Goal: Book appointment/travel/reservation

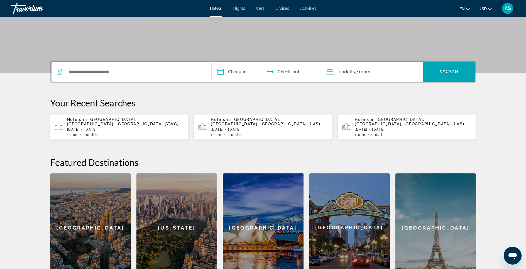
scroll to position [90, 0]
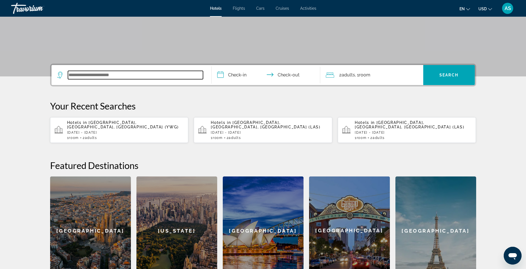
click at [134, 78] on input "Search widget" at bounding box center [135, 75] width 135 height 8
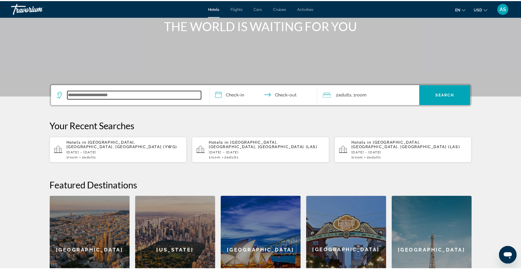
scroll to position [51, 0]
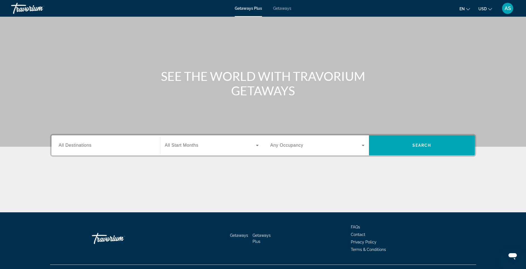
scroll to position [27, 0]
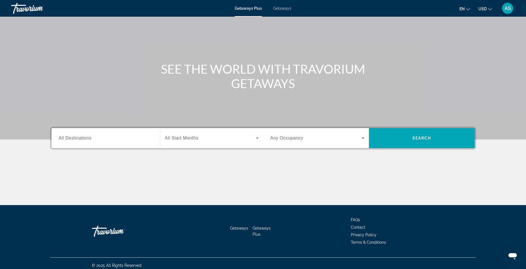
click at [89, 141] on input "Destination All Destinations" at bounding box center [106, 138] width 94 height 7
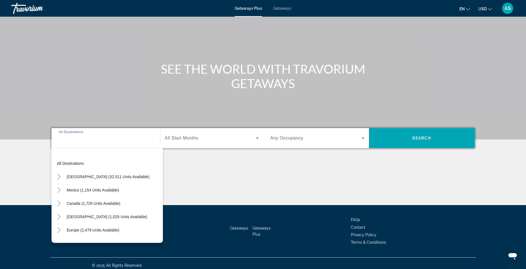
scroll to position [31, 0]
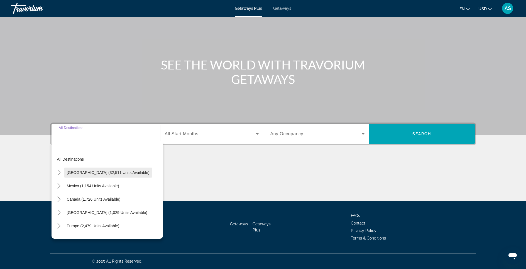
click at [86, 172] on span "United States (32,511 units available)" at bounding box center [108, 173] width 83 height 4
type input "**********"
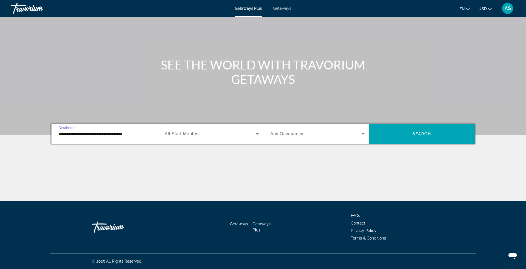
click at [362, 134] on icon "Search widget" at bounding box center [363, 134] width 7 height 7
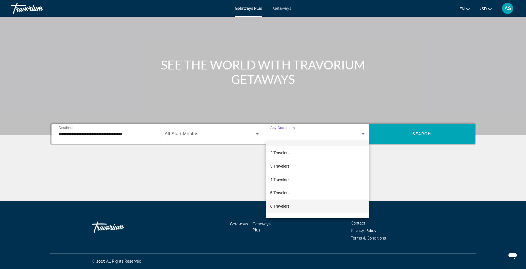
scroll to position [17, 0]
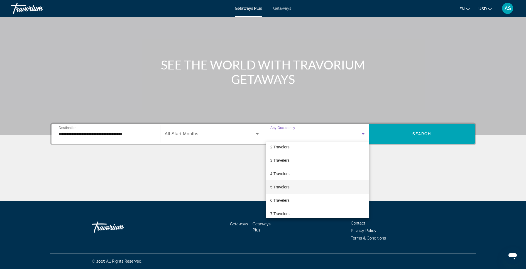
click at [294, 187] on mat-option "5 Travelers" at bounding box center [317, 187] width 103 height 13
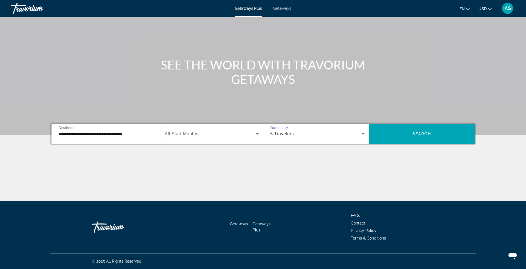
click at [362, 133] on icon "Search widget" at bounding box center [363, 134] width 7 height 7
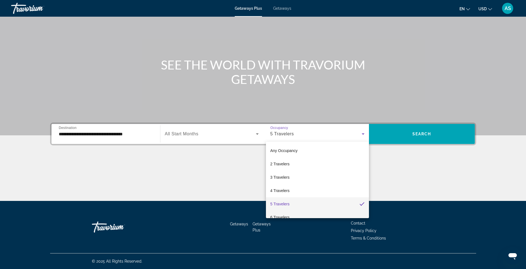
drag, startPoint x: 294, startPoint y: 215, endPoint x: 297, endPoint y: 212, distance: 3.6
click at [294, 215] on mat-option "6 Travelers" at bounding box center [317, 217] width 103 height 13
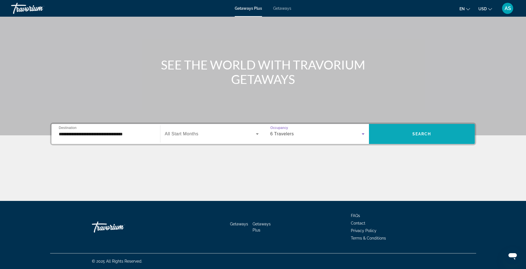
click at [402, 135] on span "Search widget" at bounding box center [422, 133] width 106 height 13
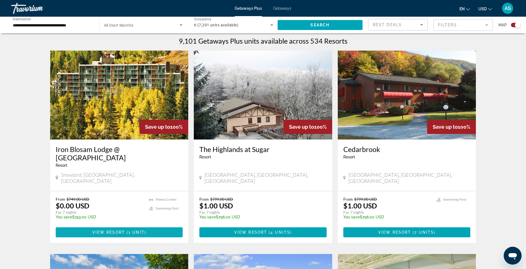
scroll to position [180, 0]
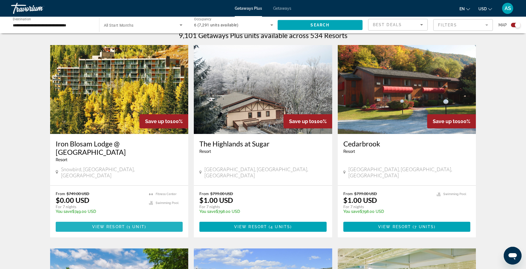
click at [133, 225] on span "1 unit" at bounding box center [136, 227] width 16 height 4
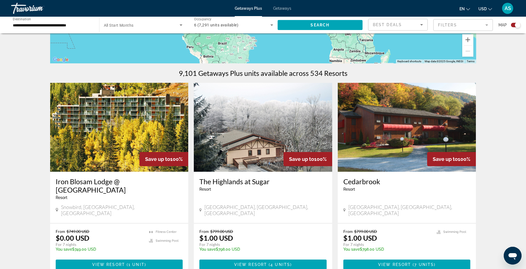
scroll to position [143, 0]
click at [255, 151] on img "Main content" at bounding box center [263, 127] width 138 height 89
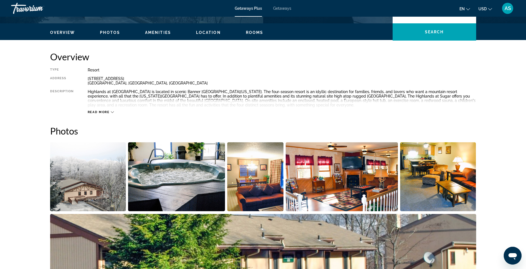
scroll to position [76, 0]
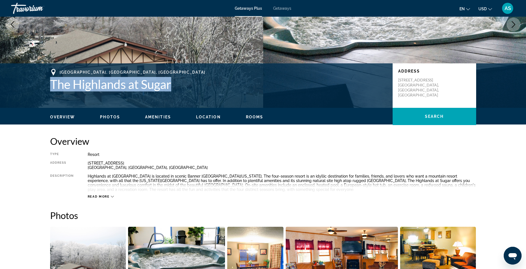
drag, startPoint x: 174, startPoint y: 84, endPoint x: 48, endPoint y: 79, distance: 125.6
click at [48, 79] on div "Sugar Mountain, NC, USA The Highlands at Sugar Address 2173 Sugar Mountain Driv…" at bounding box center [263, 85] width 448 height 33
copy h1 "The Highlands at Sugar"
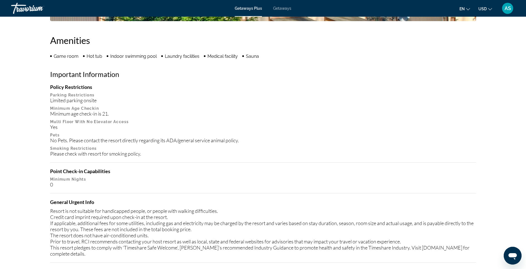
scroll to position [346, 0]
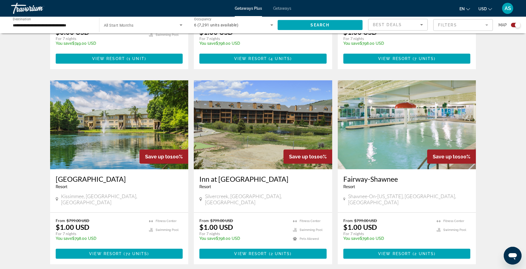
scroll to position [370, 0]
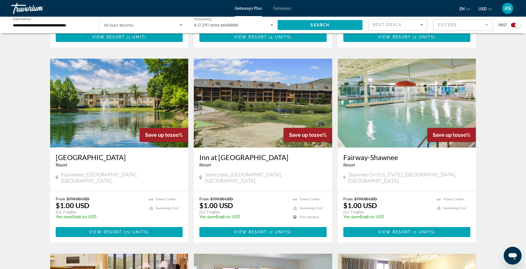
click at [169, 99] on img "Main content" at bounding box center [119, 103] width 138 height 89
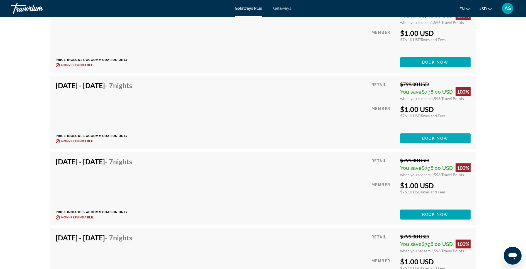
scroll to position [1688, 0]
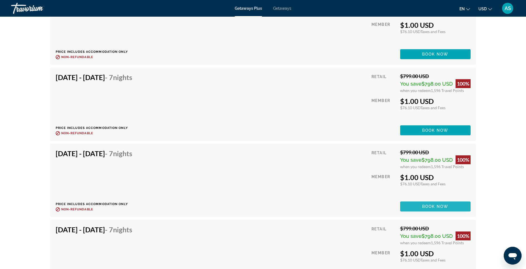
click at [431, 205] on span "Book now" at bounding box center [435, 207] width 26 height 4
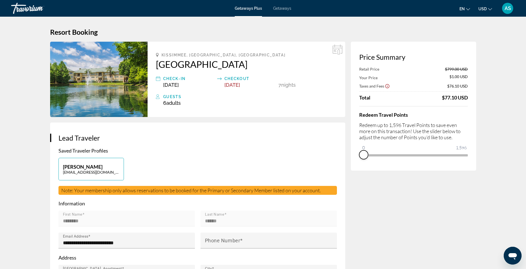
drag, startPoint x: 465, startPoint y: 161, endPoint x: 358, endPoint y: 164, distance: 106.3
click at [358, 164] on div "Price Summary Retail Price $799.00 USD Your Price $1.00 USD Taxes and Fees $76.…" at bounding box center [413, 106] width 125 height 129
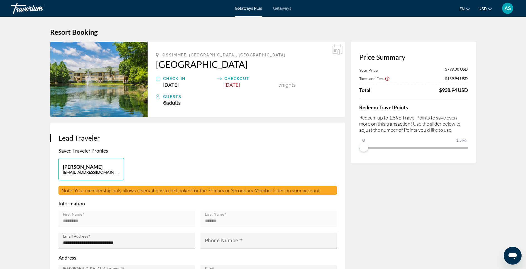
drag, startPoint x: 154, startPoint y: 61, endPoint x: 233, endPoint y: 65, distance: 79.7
click at [233, 65] on div "Kissimmee, FL, USA Silver Lake Resort Check-In Nov 23, 2025 Checkout Nov 30, 20…" at bounding box center [246, 79] width 198 height 75
copy h2 "Silver Lake Resort"
click at [184, 104] on div "6 Adult Adults , Child Children" at bounding box center [250, 103] width 174 height 6
drag, startPoint x: 186, startPoint y: 104, endPoint x: 160, endPoint y: 105, distance: 25.3
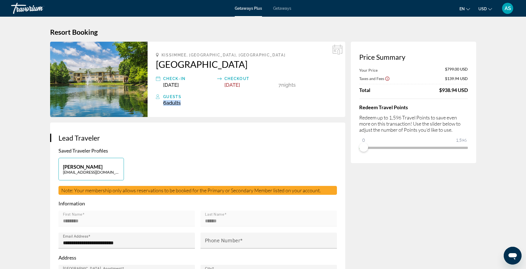
click at [160, 105] on div "Guests 6 Adult Adults , Child Children" at bounding box center [246, 99] width 181 height 13
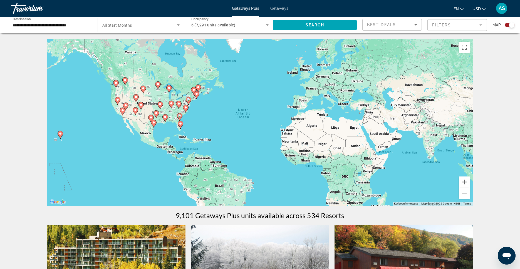
click at [177, 26] on icon "Search widget" at bounding box center [178, 25] width 7 height 7
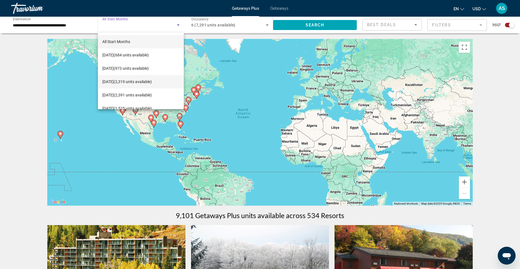
click at [152, 85] on span "November 2025 (2,319 units available)" at bounding box center [127, 81] width 50 height 7
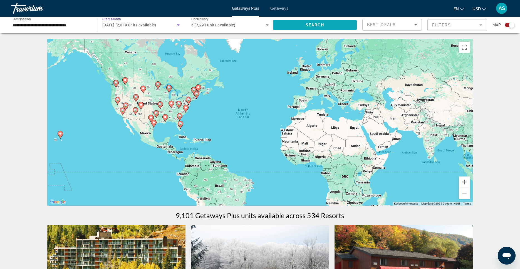
click at [333, 28] on span "Search widget" at bounding box center [315, 24] width 84 height 13
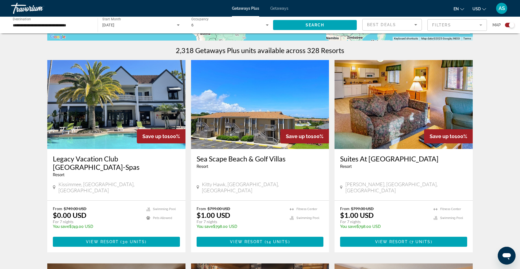
scroll to position [166, 0]
click at [122, 99] on img "Main content" at bounding box center [116, 104] width 138 height 89
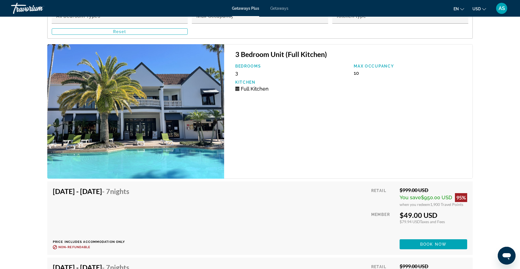
scroll to position [1112, 0]
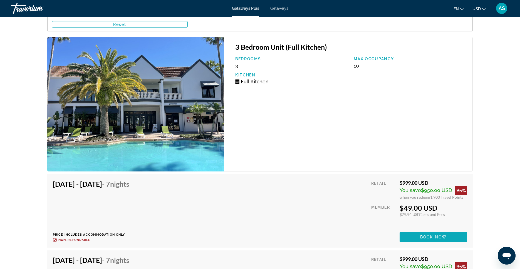
click at [415, 233] on span "Main content" at bounding box center [434, 237] width 68 height 13
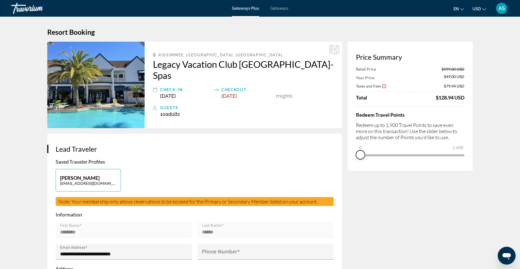
drag, startPoint x: 460, startPoint y: 163, endPoint x: 355, endPoint y: 163, distance: 104.6
click at [355, 163] on div "Price Summary Retail Price $999.00 USD Your Price $49.00 USD Taxes and Fees $79…" at bounding box center [410, 106] width 125 height 129
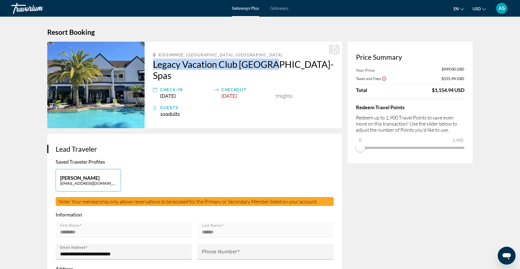
drag, startPoint x: 149, startPoint y: 62, endPoint x: 272, endPoint y: 66, distance: 123.1
click at [272, 66] on div "Kissimmee, FL, USA Legacy Vacation Club Orlando-Spas Check-In Nov 1, 2025 Check…" at bounding box center [244, 85] width 198 height 87
copy h2 "Legacy Vacation Club Orlando"
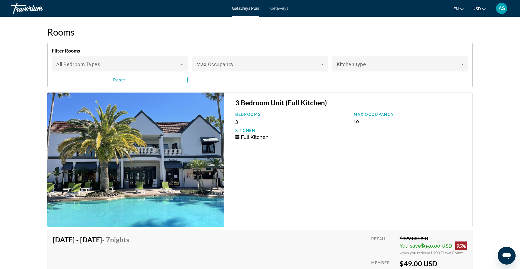
scroll to position [1114, 0]
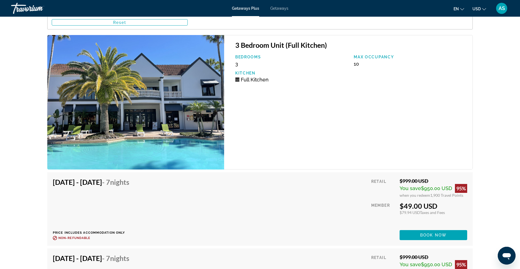
click at [427, 233] on span "Book now" at bounding box center [433, 235] width 26 height 4
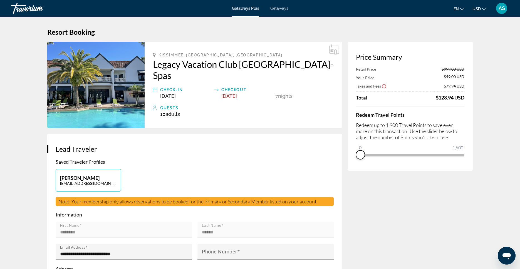
drag, startPoint x: 450, startPoint y: 162, endPoint x: 348, endPoint y: 166, distance: 102.5
click at [348, 166] on div "Price Summary Retail Price $999.00 USD Your Price $49.00 USD Taxes and Fees $79…" at bounding box center [410, 106] width 125 height 129
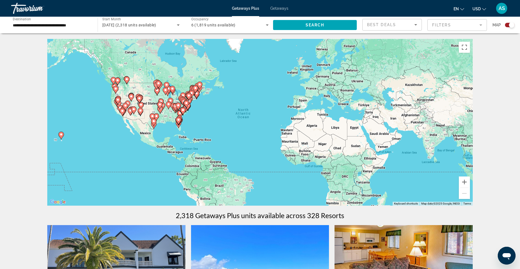
click at [178, 25] on icon "Search widget" at bounding box center [178, 24] width 3 height 1
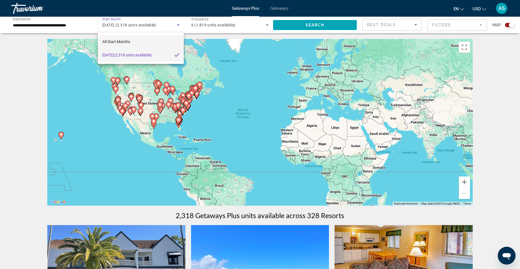
click at [164, 39] on mat-option "All Start Months" at bounding box center [141, 41] width 86 height 13
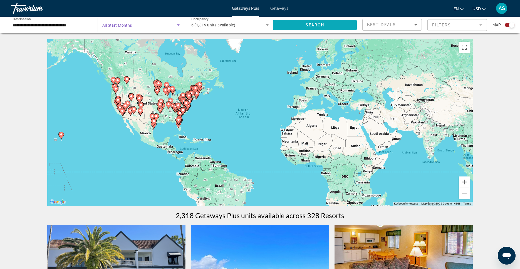
click at [286, 23] on span "Search widget" at bounding box center [315, 24] width 84 height 13
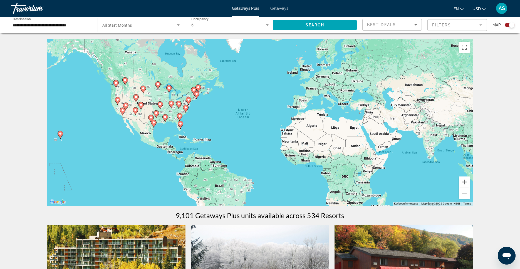
click at [154, 122] on image "Main content" at bounding box center [153, 122] width 3 height 3
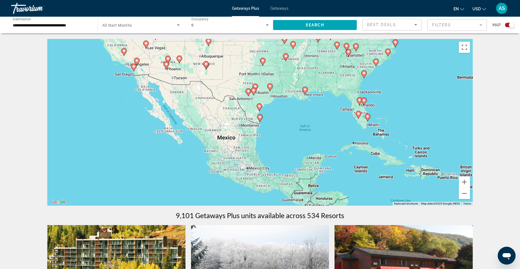
click at [261, 117] on image "Main content" at bounding box center [260, 116] width 3 height 3
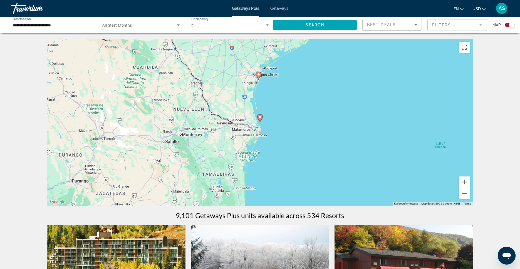
click at [261, 117] on image "Main content" at bounding box center [260, 116] width 3 height 3
type input "**********"
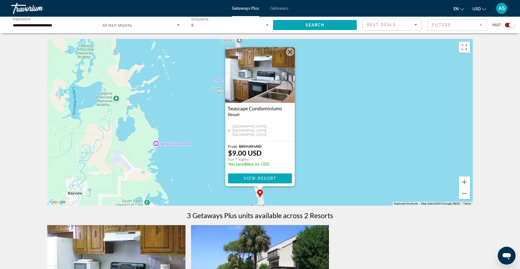
click at [271, 178] on span "View Resort" at bounding box center [260, 178] width 33 height 4
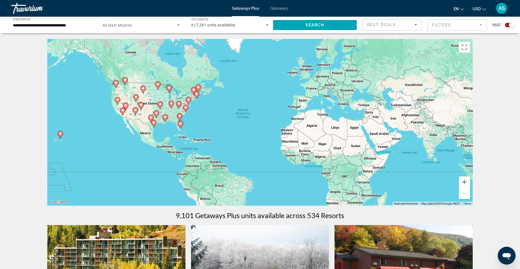
scroll to position [1, 0]
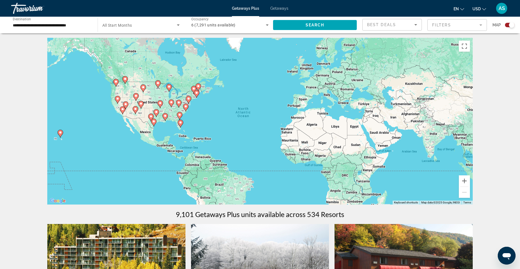
click at [166, 116] on image "Main content" at bounding box center [165, 115] width 3 height 3
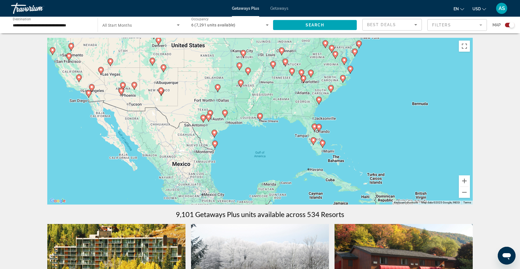
click at [261, 117] on image "Main content" at bounding box center [260, 115] width 3 height 3
type input "**********"
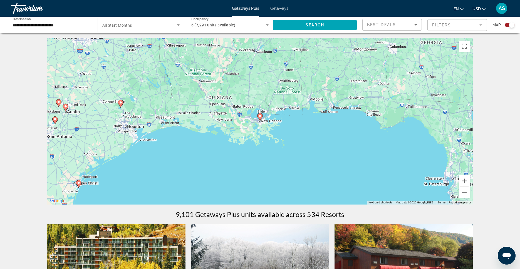
click at [261, 117] on image "Main content" at bounding box center [260, 115] width 3 height 3
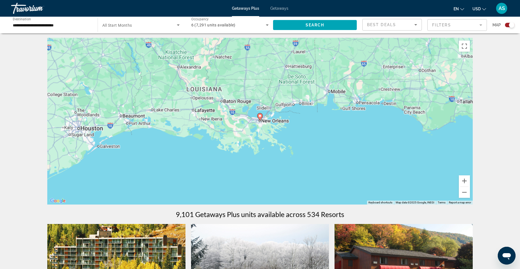
click at [261, 117] on image "Main content" at bounding box center [260, 115] width 3 height 3
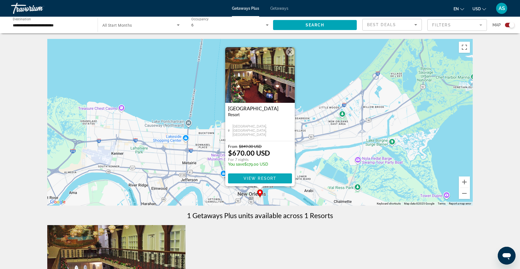
click at [254, 178] on span "View Resort" at bounding box center [260, 178] width 33 height 4
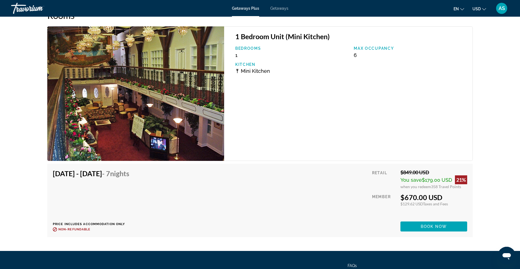
scroll to position [981, 0]
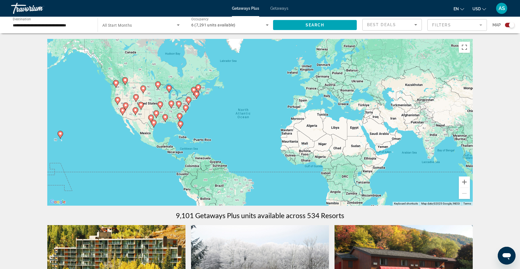
click at [21, 11] on div "Travorium" at bounding box center [39, 8] width 56 height 14
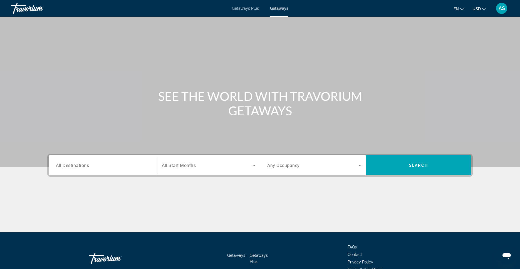
click at [249, 11] on div "Getaways Plus Getaways en English Español Français Italiano Português русский U…" at bounding box center [260, 8] width 520 height 14
click at [249, 9] on span "Getaways Plus" at bounding box center [245, 8] width 27 height 4
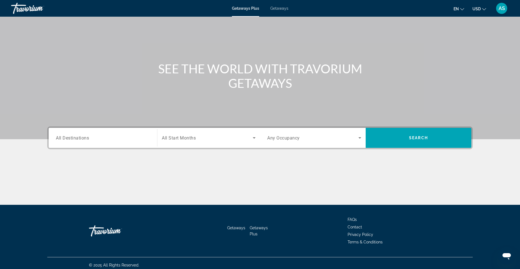
scroll to position [31, 0]
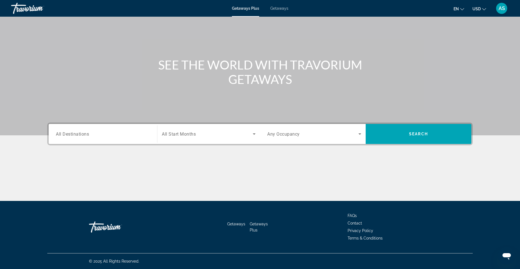
click at [126, 132] on input "Destination All Destinations" at bounding box center [103, 134] width 94 height 7
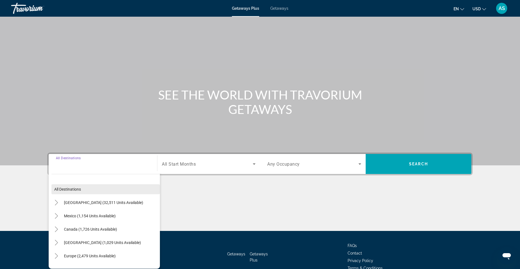
scroll to position [0, 0]
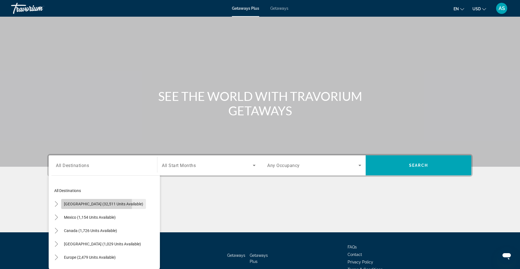
click at [80, 205] on span "United States (32,511 units available)" at bounding box center [103, 204] width 79 height 4
type input "**********"
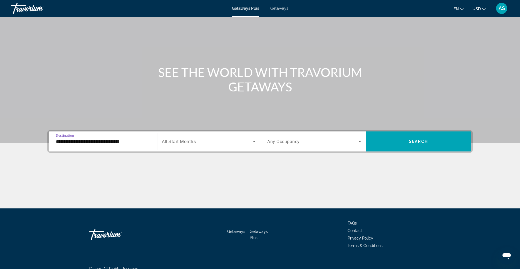
scroll to position [31, 0]
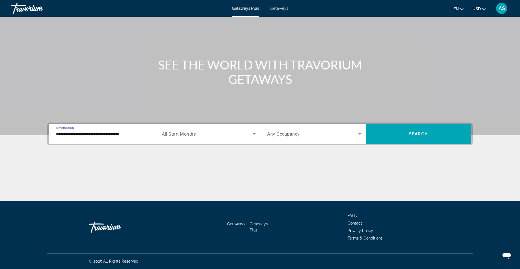
click at [361, 134] on icon "Search widget" at bounding box center [360, 134] width 7 height 7
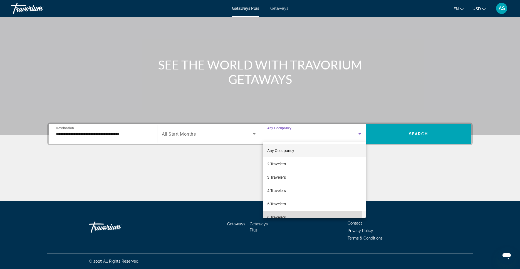
drag, startPoint x: 305, startPoint y: 216, endPoint x: 321, endPoint y: 205, distance: 19.1
click at [305, 216] on mat-option "6 Travelers" at bounding box center [314, 217] width 103 height 13
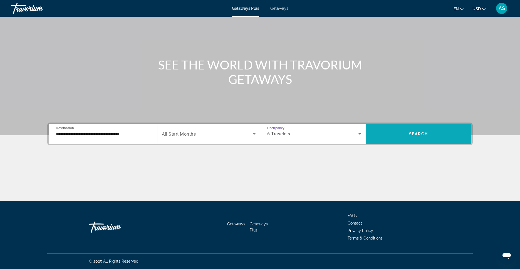
click at [407, 139] on span "Search widget" at bounding box center [419, 133] width 106 height 13
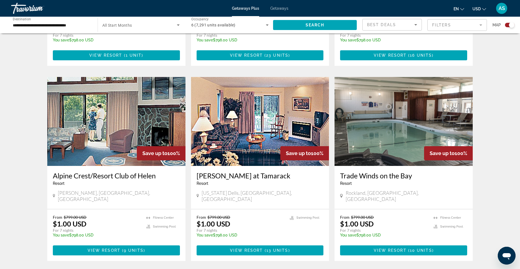
scroll to position [760, 0]
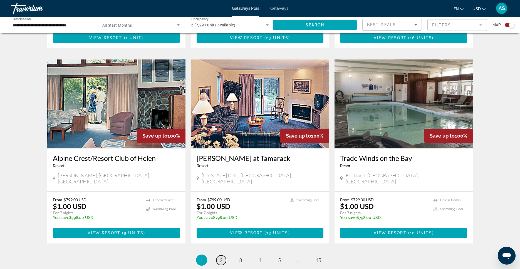
click at [222, 257] on span "2" at bounding box center [221, 260] width 3 height 6
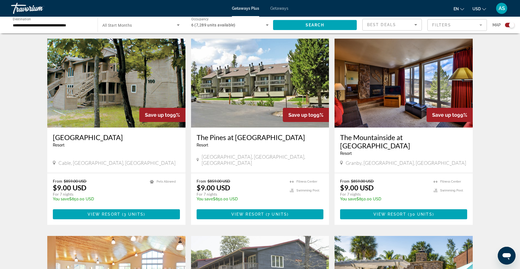
scroll to position [191, 0]
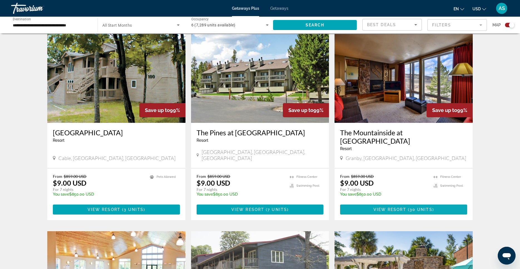
click at [394, 208] on span "View Resort" at bounding box center [390, 210] width 33 height 4
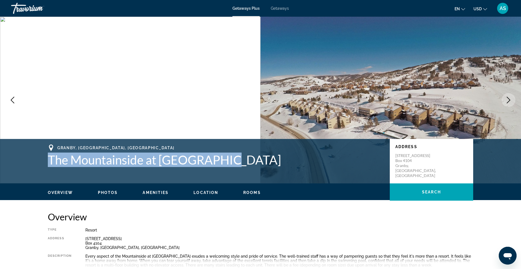
drag, startPoint x: 215, startPoint y: 159, endPoint x: 50, endPoint y: 155, distance: 165.6
click at [50, 155] on h1 "The Mountainside at SilverCreek" at bounding box center [216, 160] width 337 height 14
copy h1 "The Mountainside at SilverCreek"
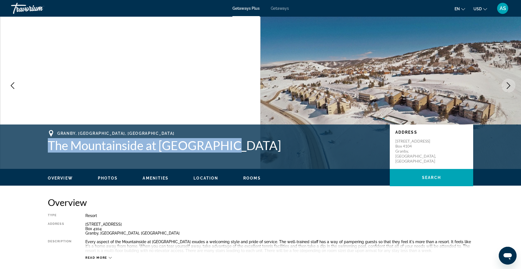
scroll to position [13, 0]
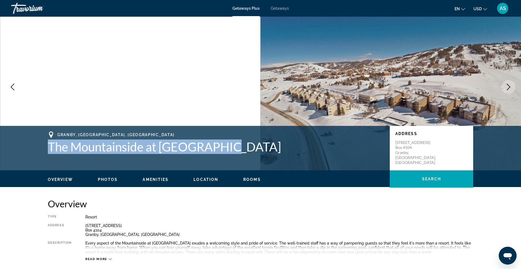
copy h1 "The Mountainside at SilverCreek"
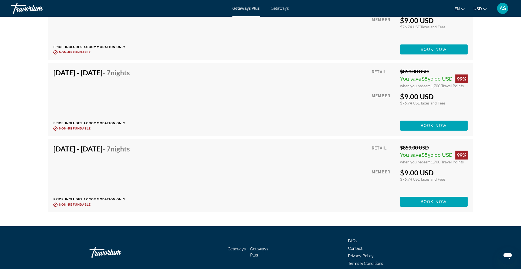
scroll to position [2728, 0]
click at [429, 200] on span "Book now" at bounding box center [434, 202] width 26 height 4
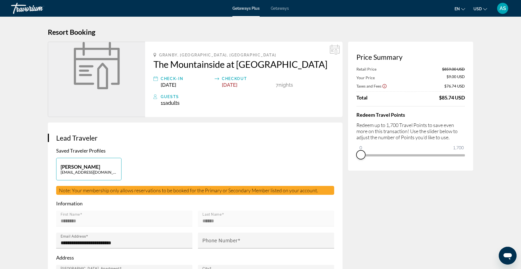
drag, startPoint x: 462, startPoint y: 161, endPoint x: 357, endPoint y: 169, distance: 104.9
click at [357, 169] on div "Price Summary Retail Price $859.00 USD Your Price $9.00 USD Taxes and Fees $76.…" at bounding box center [410, 106] width 125 height 129
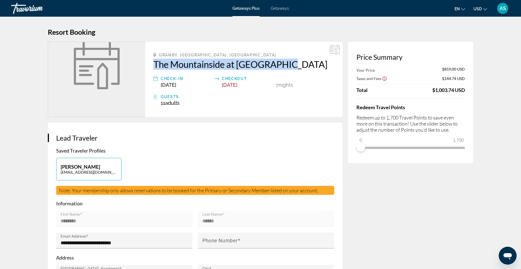
drag, startPoint x: 149, startPoint y: 64, endPoint x: 288, endPoint y: 69, distance: 139.2
click at [288, 69] on div "Granby, CO, USA The Mountainside at SilverCreek Check-In Dec 6, 2025 Checkout D…" at bounding box center [244, 79] width 198 height 75
copy h2 "The Mountainside at SilverCreek"
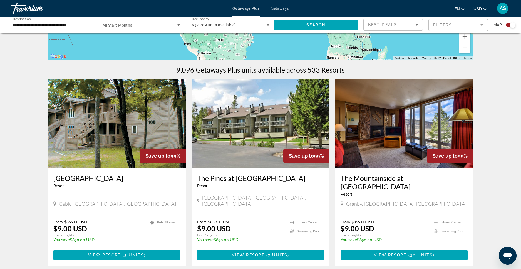
scroll to position [168, 0]
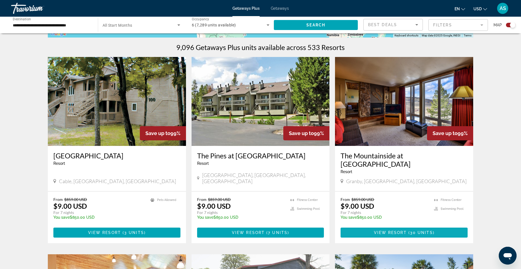
click at [395, 227] on span "Main content" at bounding box center [404, 232] width 127 height 13
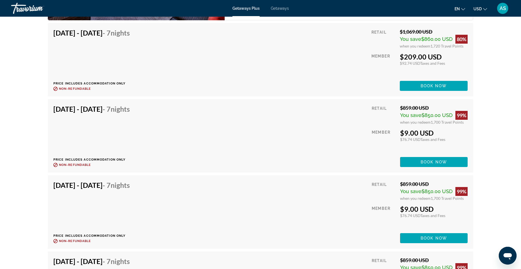
scroll to position [2392, 0]
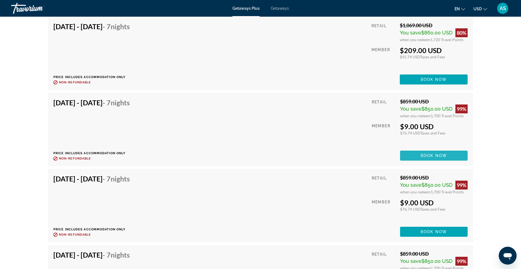
click at [436, 154] on span "Book now" at bounding box center [434, 156] width 26 height 4
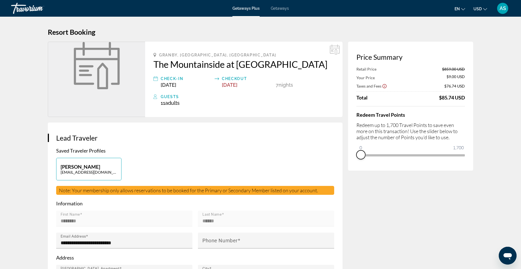
drag, startPoint x: 461, startPoint y: 163, endPoint x: 351, endPoint y: 168, distance: 110.6
click at [351, 168] on div "Price Summary Retail Price $859.00 USD Your Price $9.00 USD Taxes and Fees $76.…" at bounding box center [410, 106] width 125 height 129
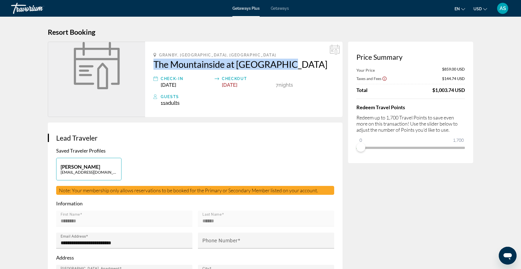
drag, startPoint x: 149, startPoint y: 64, endPoint x: 293, endPoint y: 65, distance: 144.7
click at [293, 65] on div "Granby, CO, USA The Mountainside at SilverCreek Check-In Nov 1, 2025 Checkout N…" at bounding box center [244, 79] width 198 height 75
copy h2 "The Mountainside at SilverCreek"
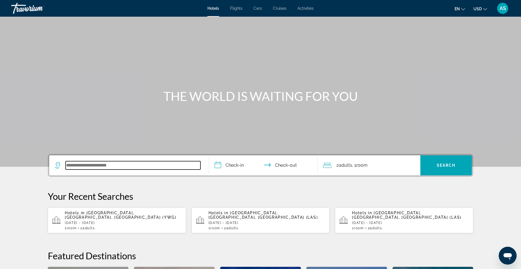
click at [142, 167] on input "Search widget" at bounding box center [133, 165] width 135 height 8
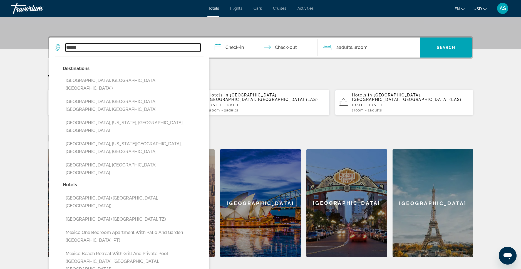
scroll to position [125, 0]
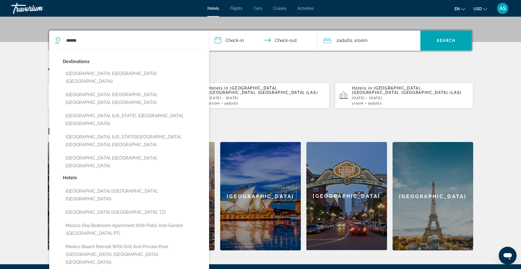
click at [59, 40] on icon "Search widget" at bounding box center [58, 40] width 7 height 7
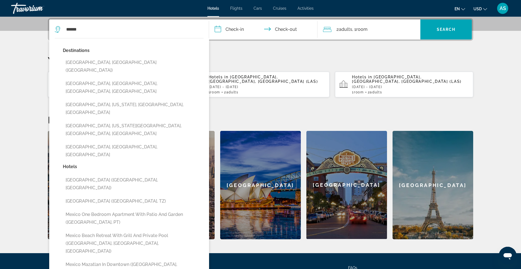
click at [58, 36] on div "****** Destinations Mexico City, Mexico (MEX) Mexico, Columbia, MO, United Stat…" at bounding box center [129, 29] width 149 height 20
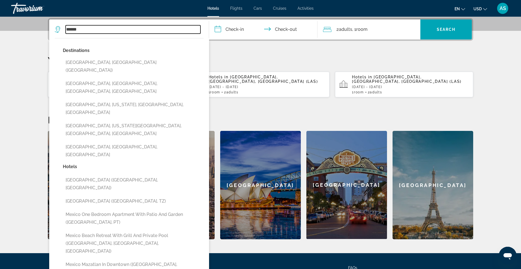
drag, startPoint x: 85, startPoint y: 31, endPoint x: 61, endPoint y: 29, distance: 23.4
click at [61, 29] on div "******" at bounding box center [128, 29] width 146 height 8
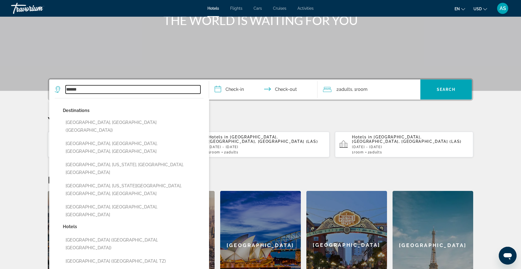
scroll to position [71, 0]
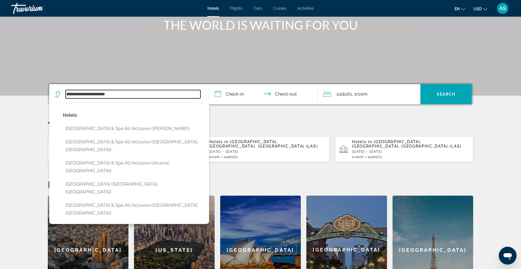
type input "**********"
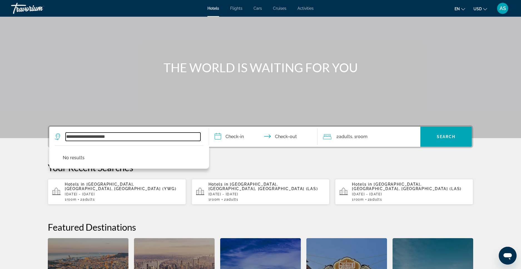
scroll to position [25, 0]
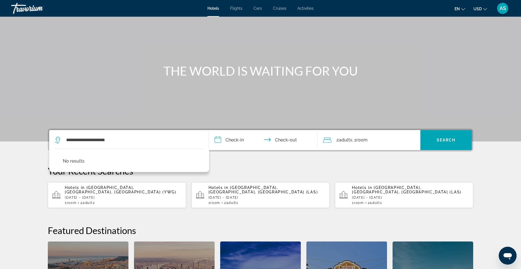
click at [218, 101] on div "Main content" at bounding box center [260, 58] width 521 height 167
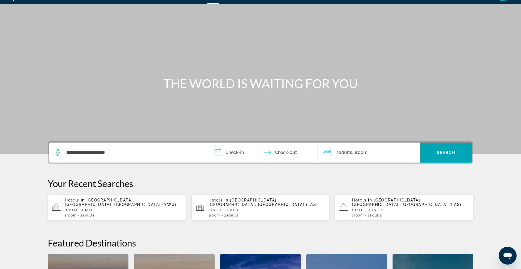
scroll to position [0, 0]
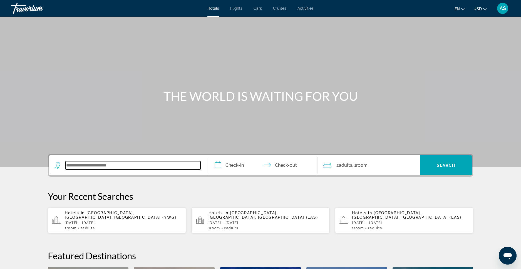
click at [135, 165] on input "Search widget" at bounding box center [133, 165] width 135 height 8
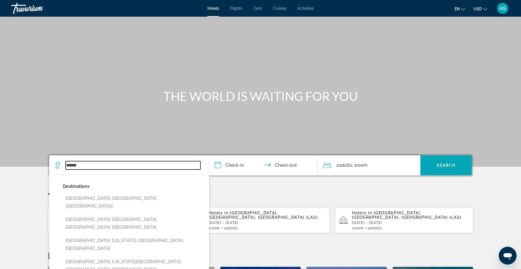
click at [100, 166] on input "******" at bounding box center [133, 165] width 135 height 8
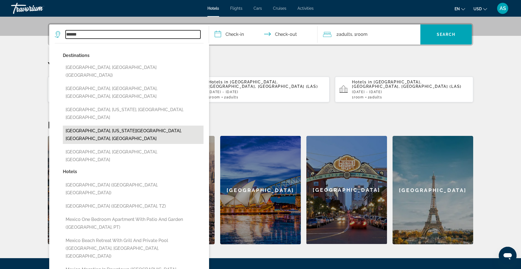
scroll to position [37, 0]
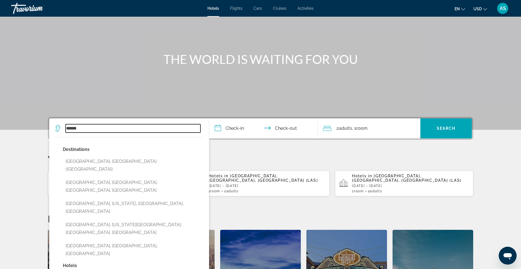
drag, startPoint x: 90, startPoint y: 128, endPoint x: 48, endPoint y: 126, distance: 42.1
click at [48, 126] on div "**********" at bounding box center [261, 128] width 426 height 23
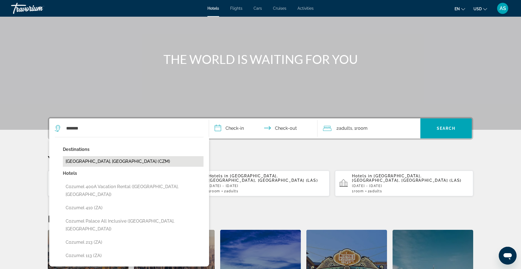
click at [95, 159] on button "[GEOGRAPHIC_DATA], [GEOGRAPHIC_DATA] (CZM)" at bounding box center [133, 161] width 141 height 11
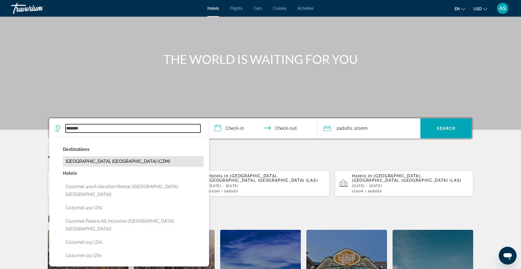
type input "**********"
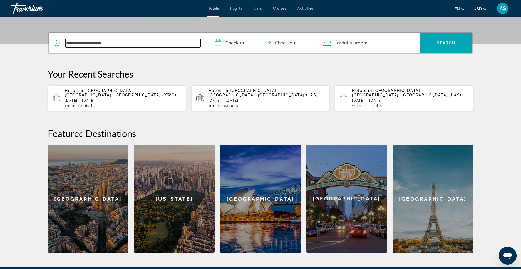
scroll to position [136, 0]
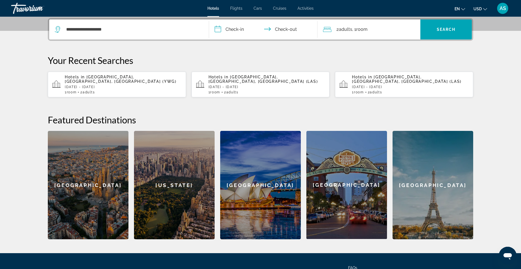
click at [240, 31] on input "**********" at bounding box center [264, 30] width 111 height 22
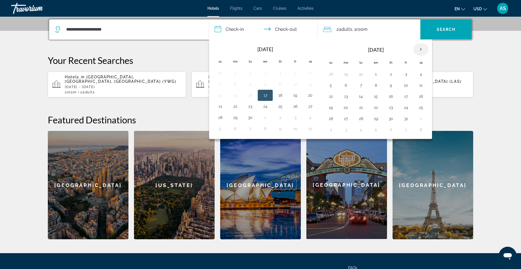
click at [420, 49] on th "Next month" at bounding box center [421, 49] width 15 height 12
click at [407, 97] on button "13" at bounding box center [406, 97] width 9 height 8
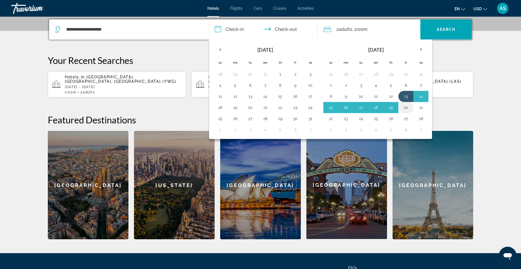
click at [408, 109] on button "20" at bounding box center [406, 108] width 9 height 8
type input "**********"
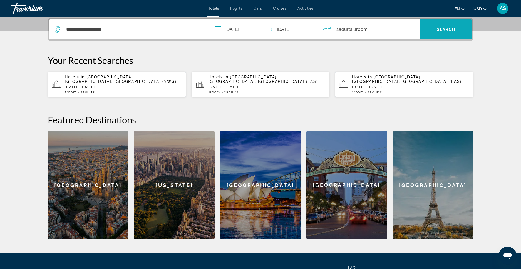
click at [444, 35] on span "Search widget" at bounding box center [446, 29] width 51 height 13
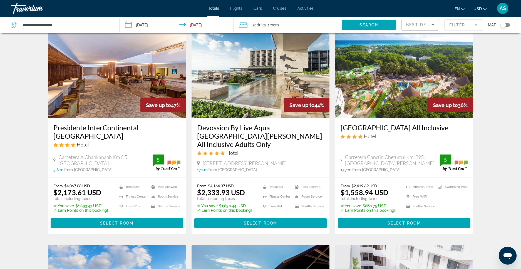
scroll to position [242, 0]
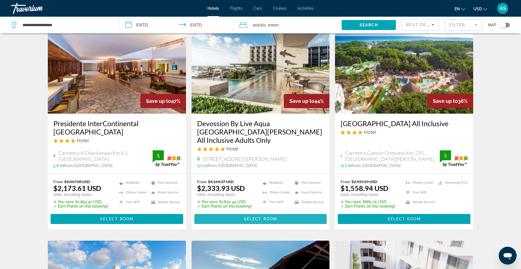
click at [278, 217] on span "Main content" at bounding box center [261, 219] width 133 height 13
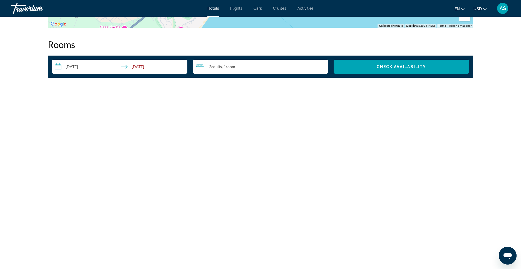
scroll to position [683, 0]
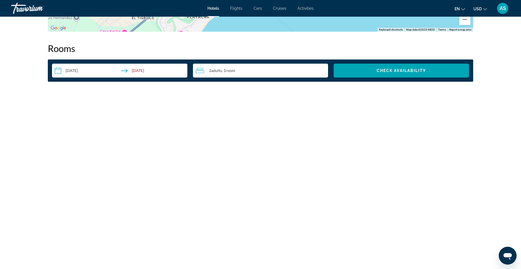
click at [239, 73] on div "2 Adult Adults , 1 Room rooms" at bounding box center [262, 70] width 133 height 7
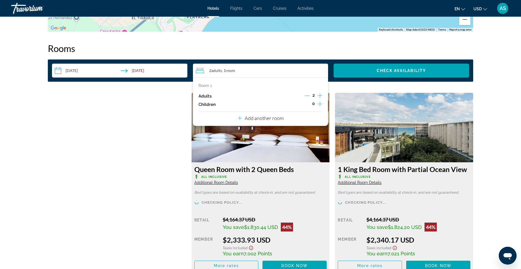
click at [321, 104] on icon "Increment children" at bounding box center [320, 104] width 5 height 7
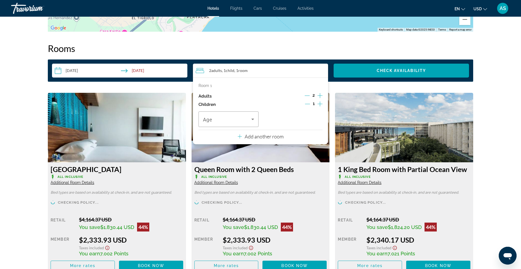
click at [321, 104] on icon "Increment children" at bounding box center [320, 104] width 5 height 7
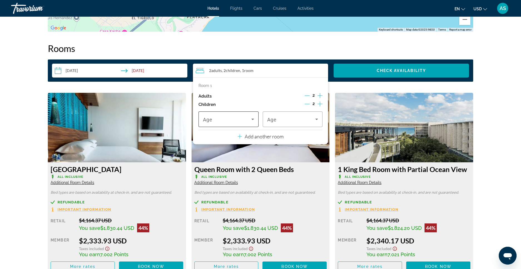
click at [252, 120] on icon "Travelers: 2 adults, 2 children" at bounding box center [253, 119] width 7 height 7
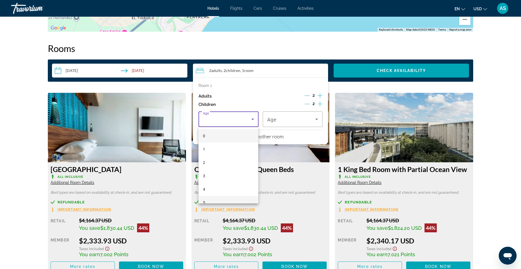
click at [214, 198] on mat-option "5" at bounding box center [229, 202] width 60 height 13
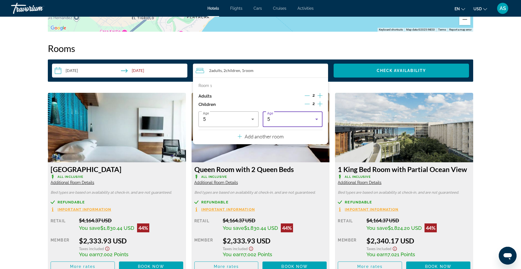
click at [316, 118] on icon "Travelers: 2 adults, 2 children" at bounding box center [317, 119] width 7 height 7
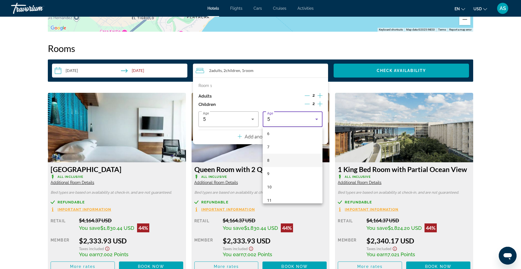
scroll to position [83, 0]
click at [282, 170] on mat-option "9" at bounding box center [293, 172] width 60 height 13
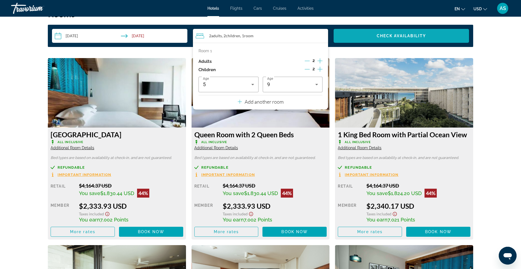
scroll to position [722, 0]
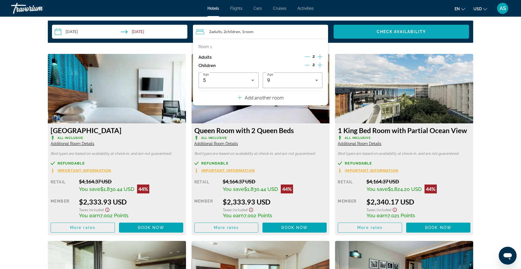
click at [373, 33] on span "Search widget" at bounding box center [402, 31] width 136 height 13
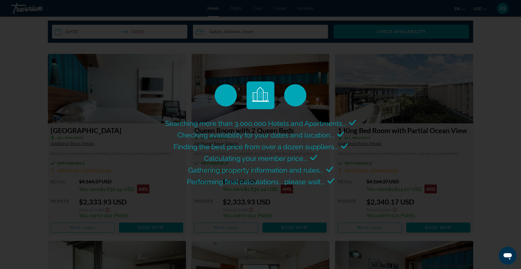
scroll to position [626, 0]
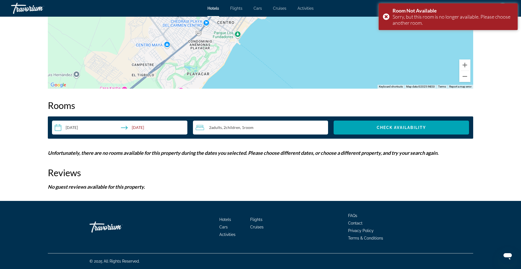
click at [260, 127] on div "2 Adult Adults , 2 Child Children , 1 Room rooms" at bounding box center [262, 127] width 133 height 7
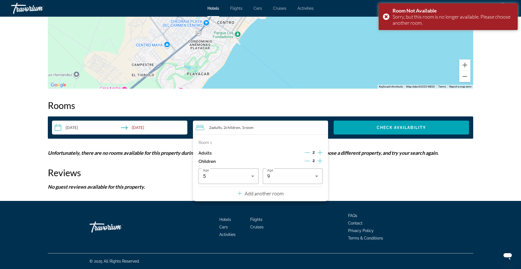
click at [306, 161] on icon "Decrement children" at bounding box center [307, 161] width 5 height 0
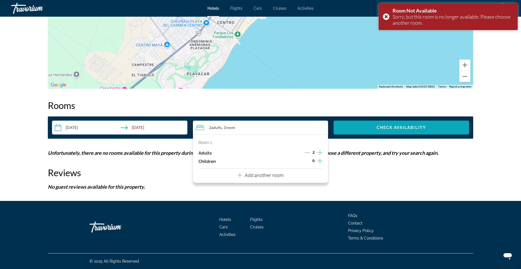
click at [369, 129] on span "Search widget" at bounding box center [402, 127] width 136 height 13
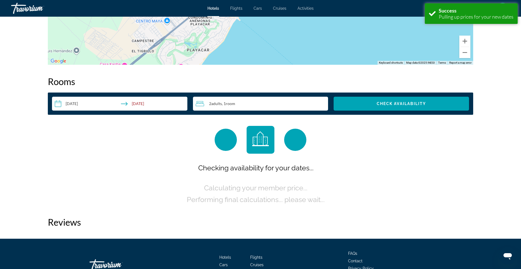
scroll to position [687, 0]
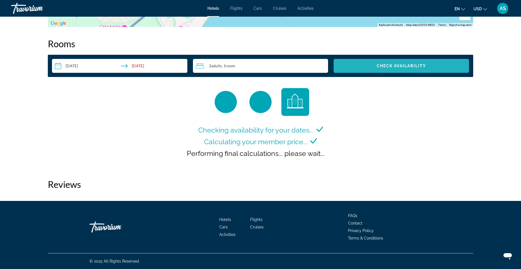
click at [367, 59] on span "Search widget" at bounding box center [402, 66] width 136 height 14
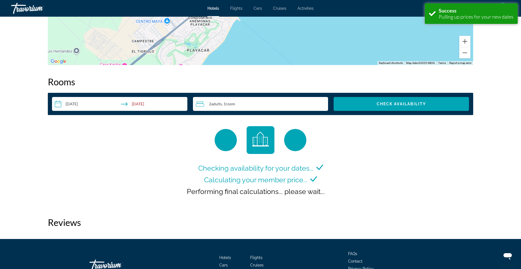
scroll to position [687, 0]
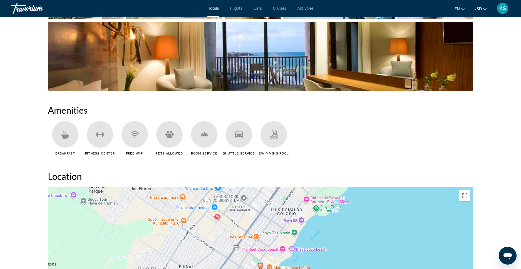
scroll to position [251, 0]
